Goal: Information Seeking & Learning: Learn about a topic

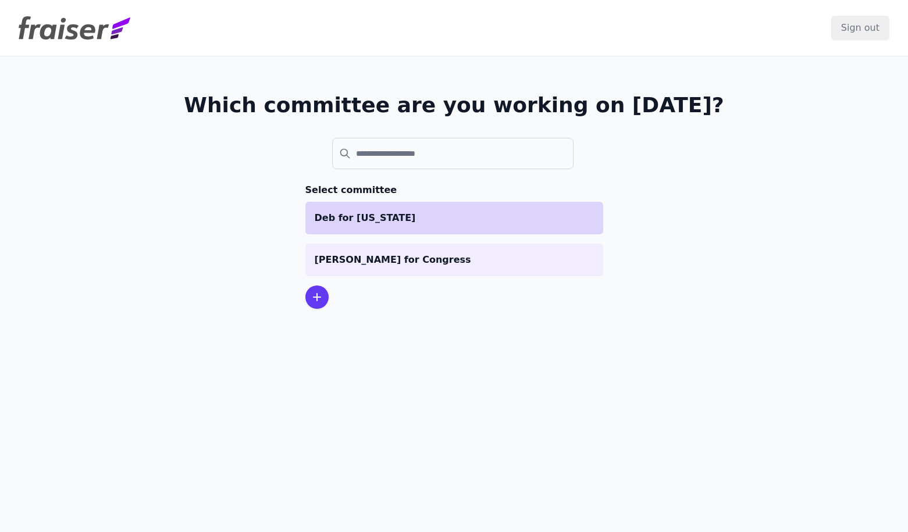
click at [452, 221] on p "Deb for New Mexico" at bounding box center [454, 218] width 279 height 14
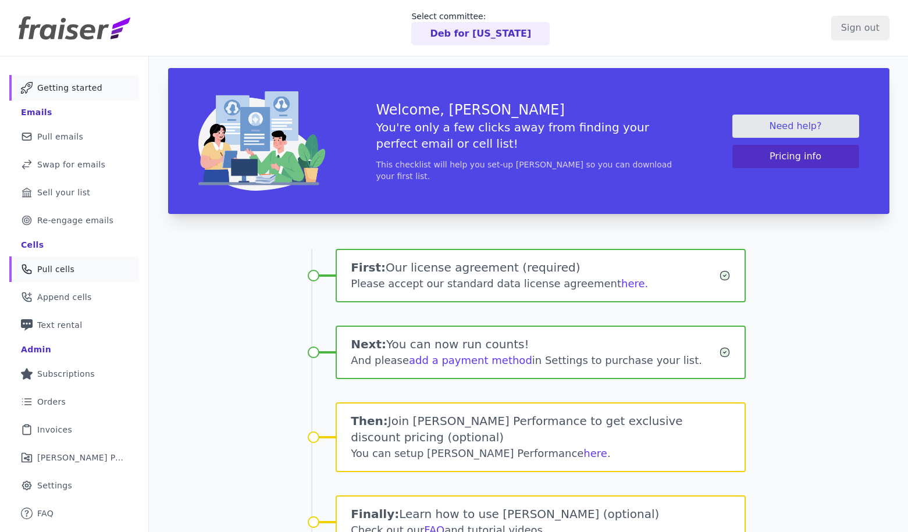
click at [85, 273] on link "Phone Icon Outline of a phone Pull cells" at bounding box center [74, 270] width 130 height 26
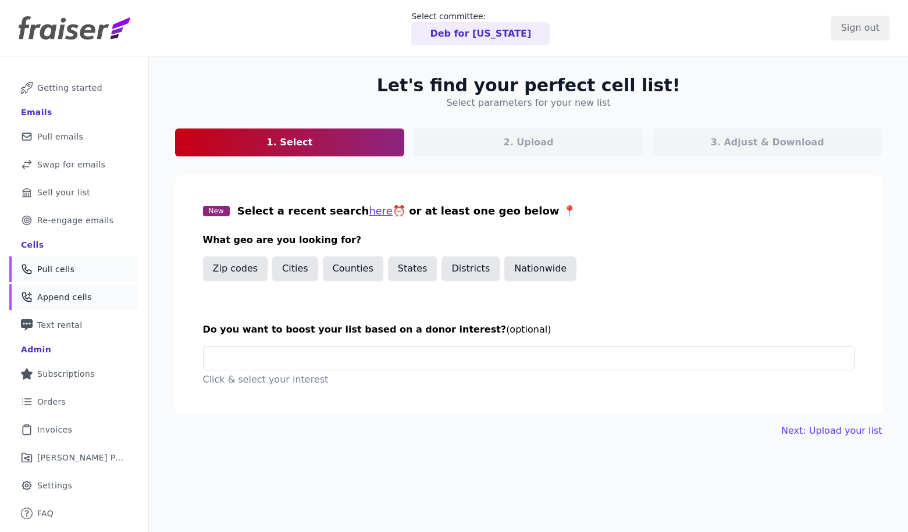
click at [88, 306] on link "Phone Icon with a plus sign Outline of a phone with a plus sign Append cells" at bounding box center [74, 298] width 130 height 26
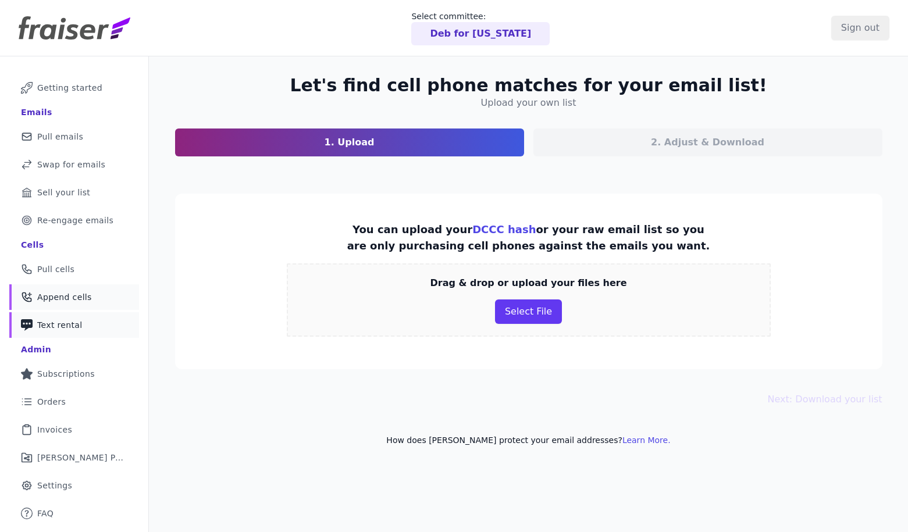
click at [86, 324] on link "Phone Icon with a plus sign Outline of a phone with a plus sign Text rental" at bounding box center [74, 325] width 130 height 26
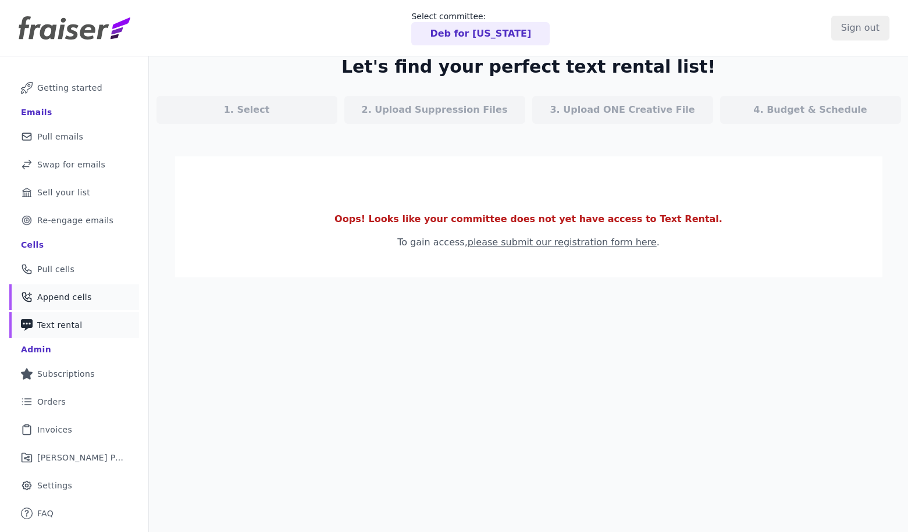
click at [79, 300] on span "Append cells" at bounding box center [64, 298] width 55 height 12
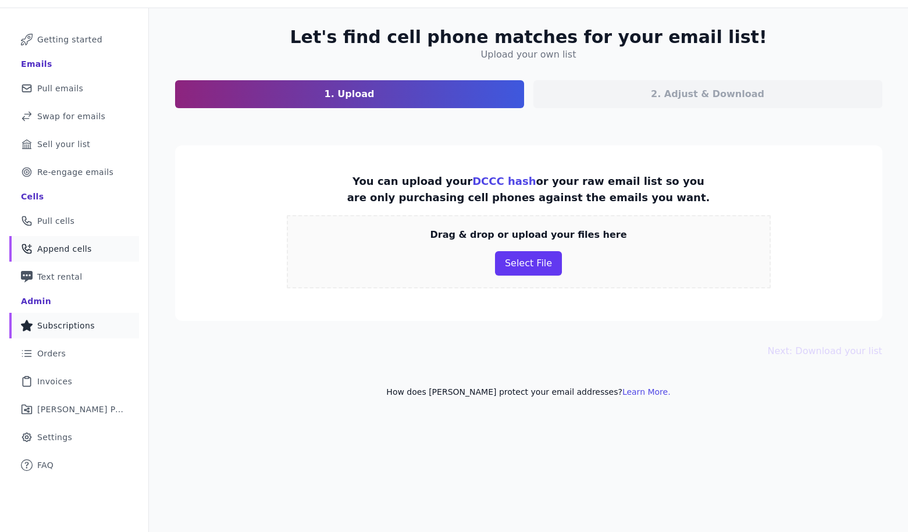
scroll to position [56, 0]
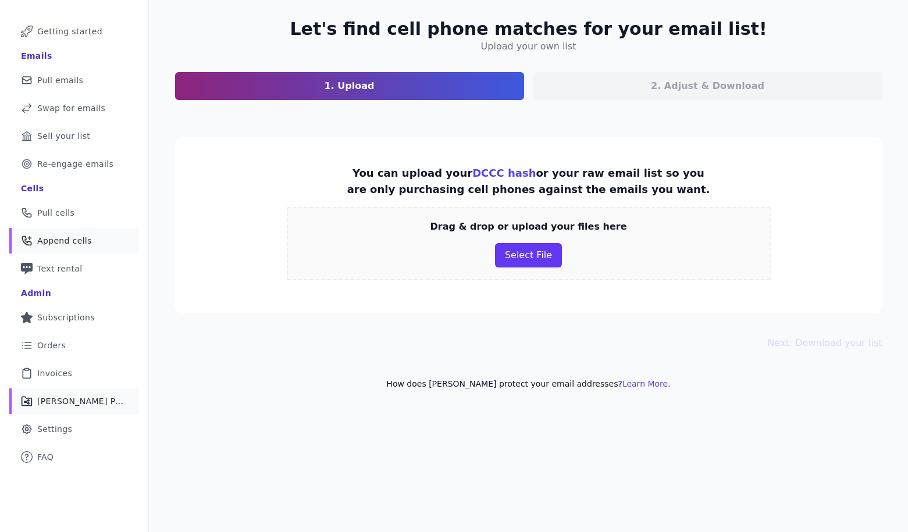
click at [88, 399] on span "[PERSON_NAME] Performance" at bounding box center [81, 402] width 88 height 12
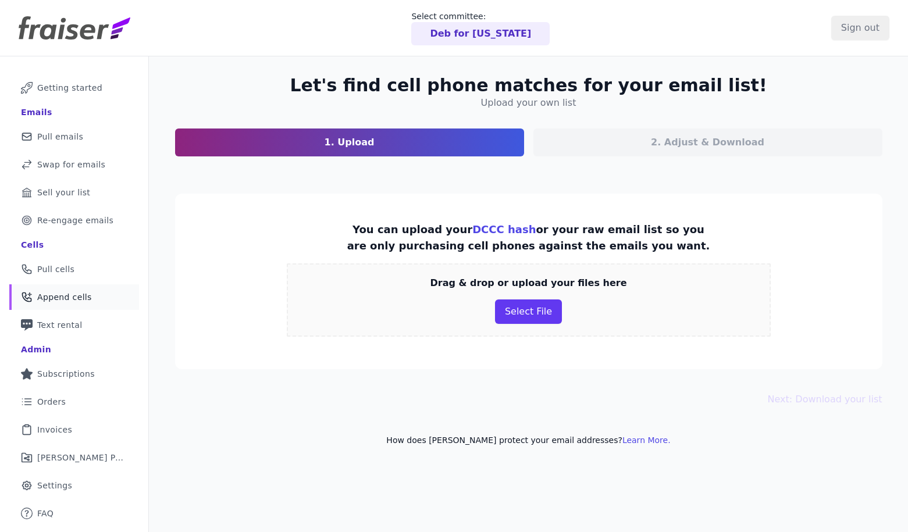
click at [57, 23] on img at bounding box center [75, 27] width 112 height 23
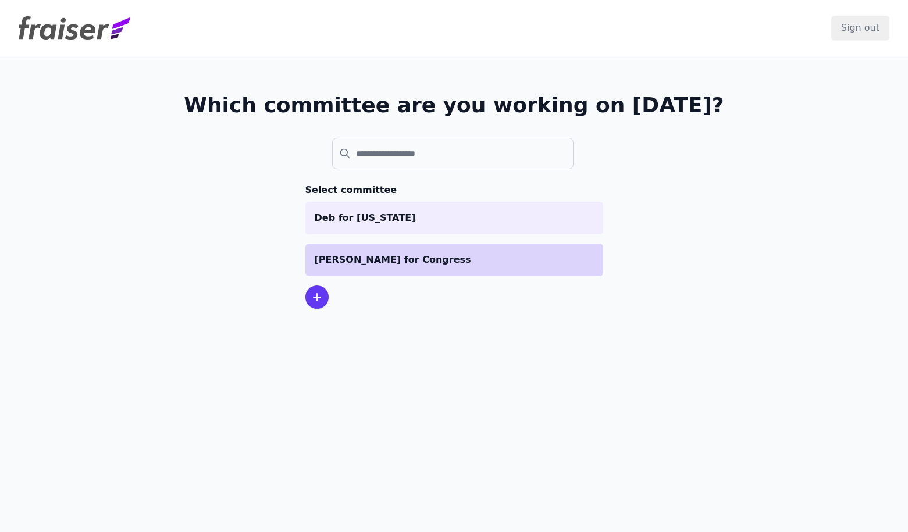
click at [423, 263] on p "[PERSON_NAME] for Congress" at bounding box center [454, 260] width 279 height 14
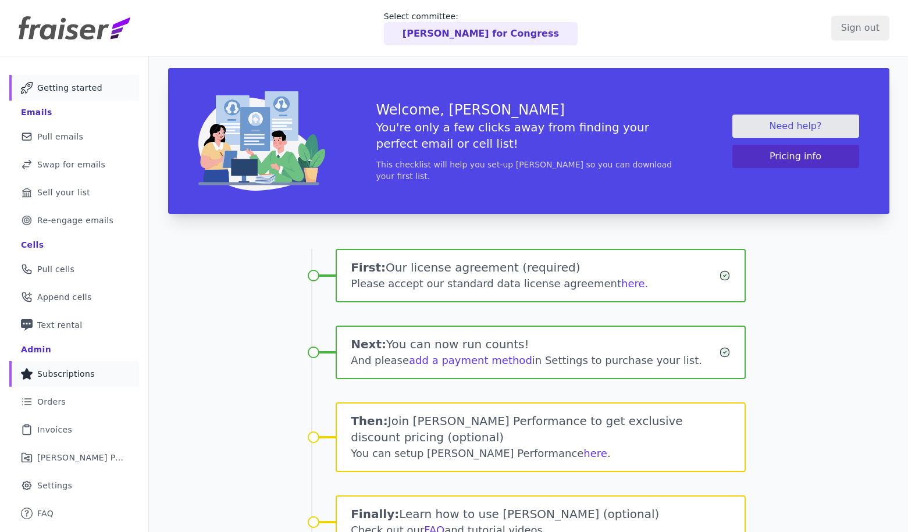
scroll to position [63, 0]
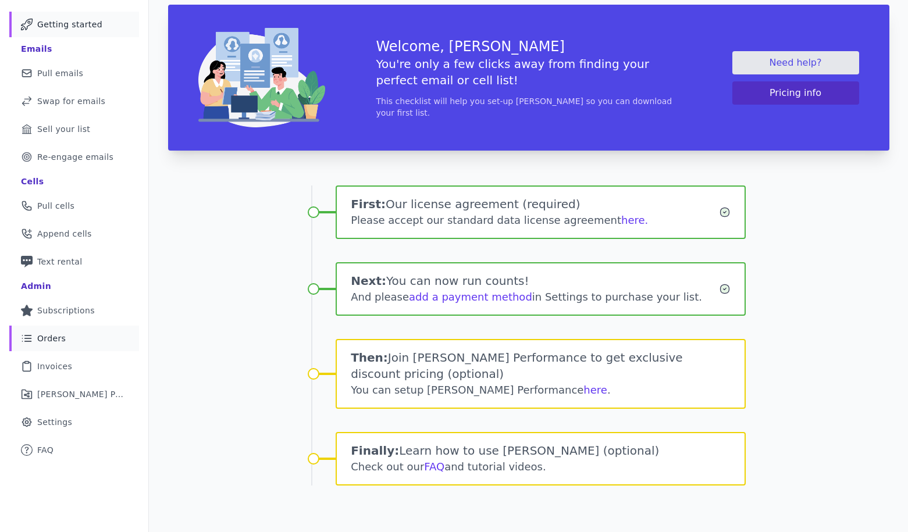
click at [72, 342] on link "List Icon Outline of bulleted list Orders" at bounding box center [74, 339] width 130 height 26
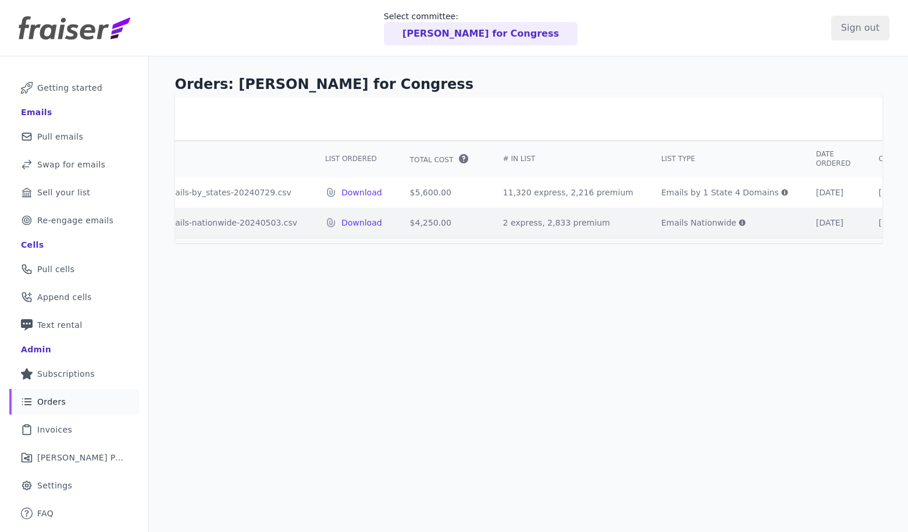
scroll to position [0, 202]
click at [79, 136] on span "Pull emails" at bounding box center [60, 137] width 46 height 12
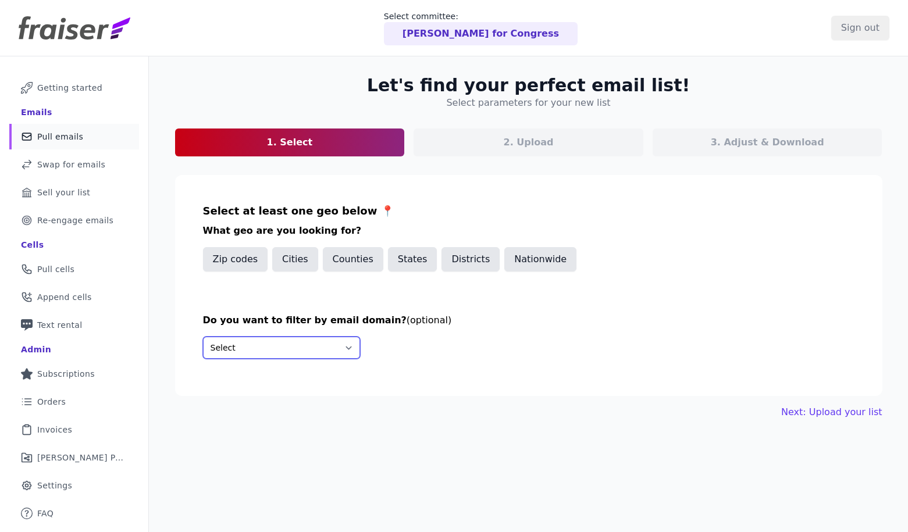
click at [283, 348] on select "Select Include only these domains Include none of these domains" at bounding box center [281, 348] width 157 height 22
click at [203, 337] on select "Select Include only these domains Include none of these domains" at bounding box center [281, 348] width 157 height 22
click at [313, 350] on select "Select Include only these domains Include none of these domains" at bounding box center [281, 348] width 157 height 22
select select "None"
click at [203, 337] on select "Select Include only these domains Include none of these domains" at bounding box center [281, 348] width 157 height 22
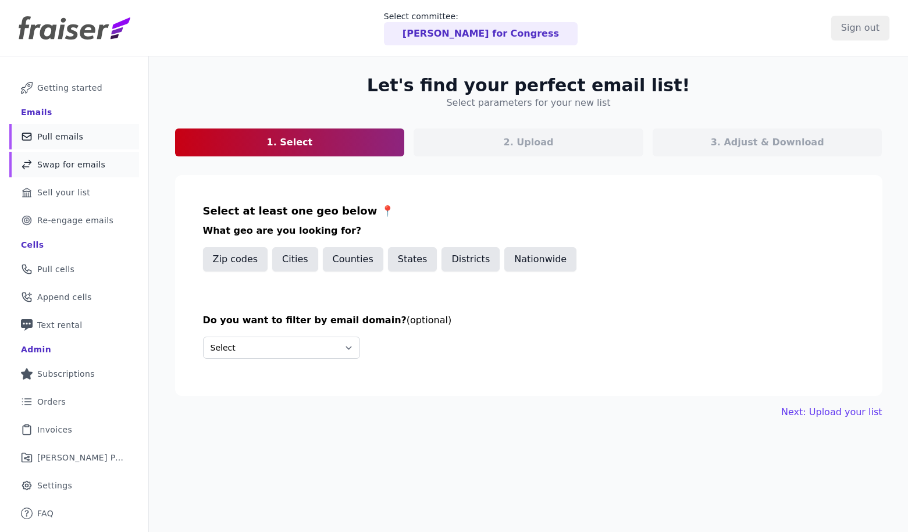
click at [65, 168] on span "Swap for emails" at bounding box center [71, 165] width 68 height 12
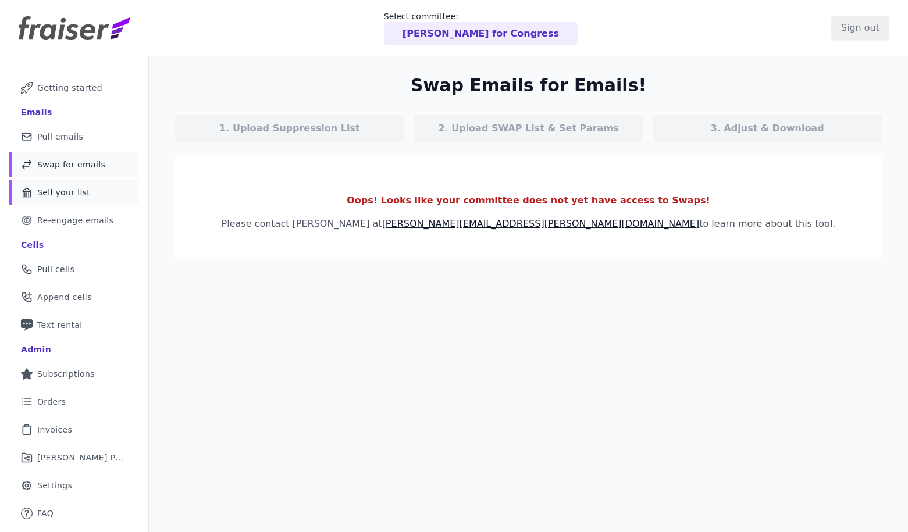
click at [64, 189] on span "Sell your list" at bounding box center [63, 193] width 53 height 12
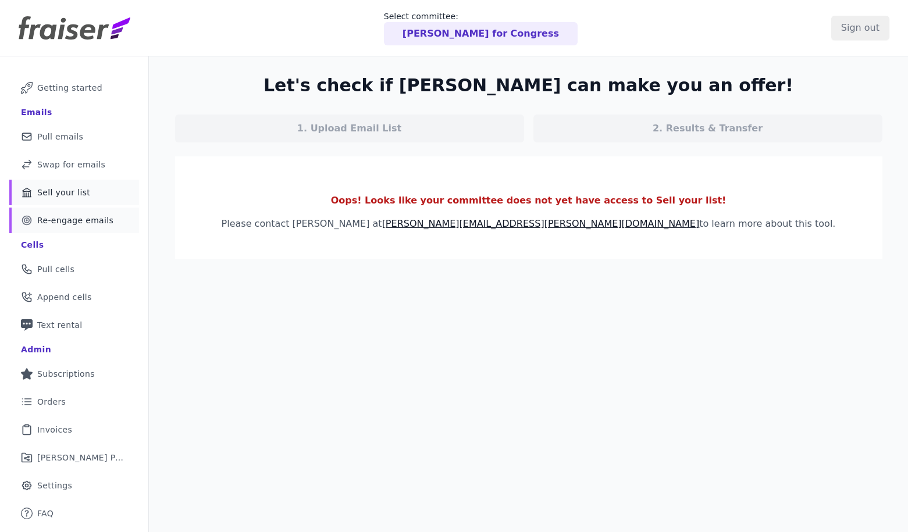
click at [79, 216] on span "Re-engage emails" at bounding box center [75, 221] width 76 height 12
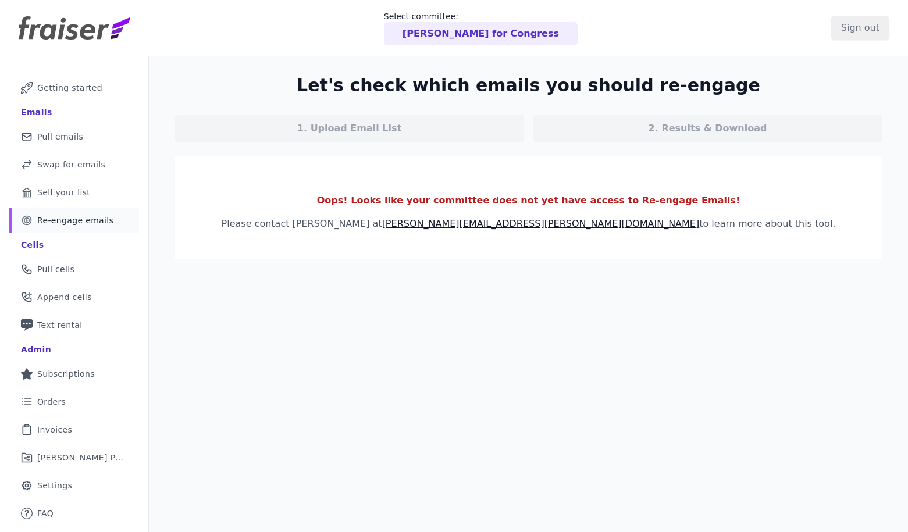
click at [74, 219] on span "Re-engage emails" at bounding box center [75, 221] width 76 height 12
click at [59, 92] on span "Getting started" at bounding box center [69, 88] width 65 height 12
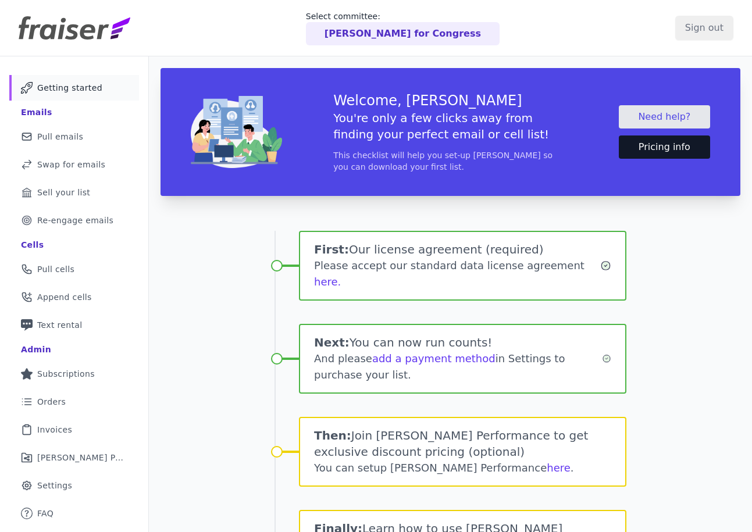
click at [670, 148] on button "Pricing info" at bounding box center [664, 147] width 91 height 23
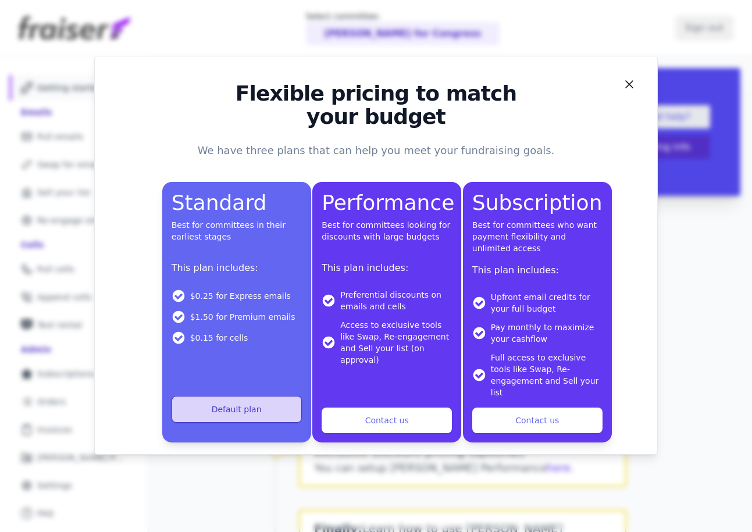
click at [236, 294] on li "$0.25 for Express emails" at bounding box center [237, 296] width 130 height 14
click at [628, 83] on icon "Close" at bounding box center [630, 84] width 14 height 14
